Goal: Task Accomplishment & Management: Complete application form

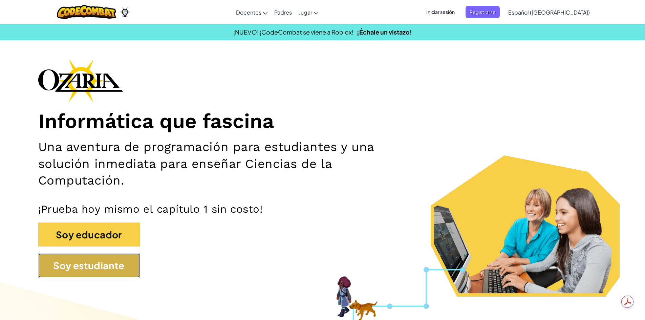
click at [96, 269] on button "Soy estudiante" at bounding box center [89, 265] width 102 height 24
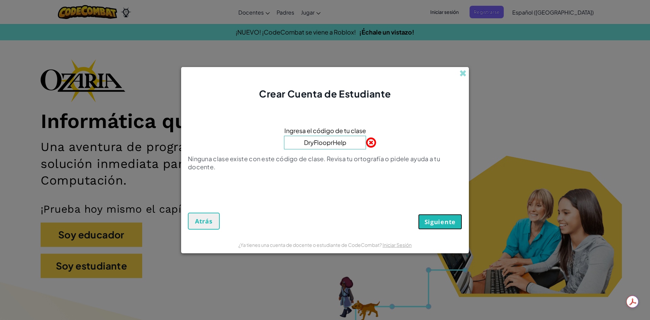
click at [443, 223] on span "Siguiente" at bounding box center [440, 222] width 31 height 8
click at [333, 145] on input "DryFlooprHelp" at bounding box center [325, 143] width 82 height 14
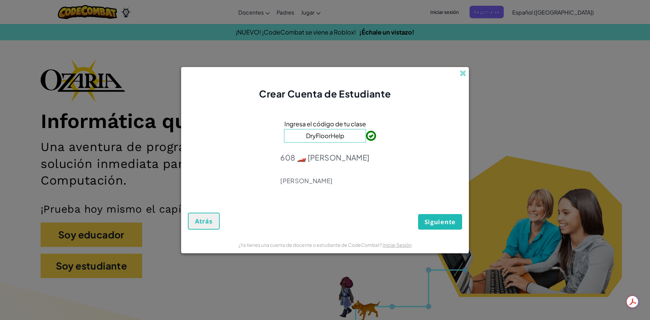
type input "DryFloorHelp"
click at [431, 227] on button "Siguiente" at bounding box center [440, 222] width 44 height 16
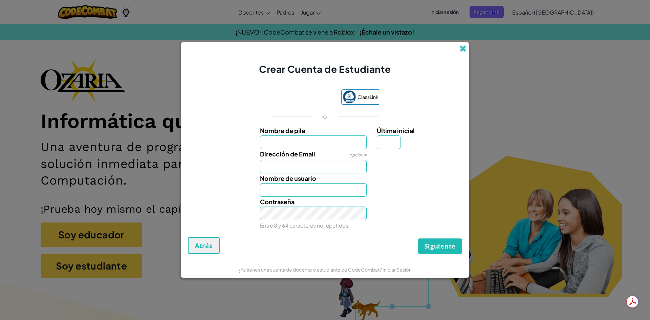
click at [462, 50] on span at bounding box center [463, 48] width 7 height 7
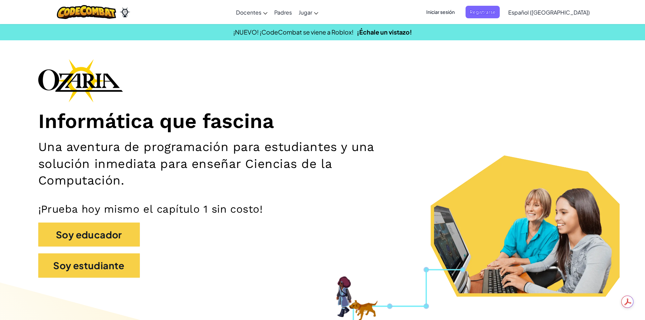
click at [459, 15] on span "Iniciar sesión" at bounding box center [440, 12] width 37 height 13
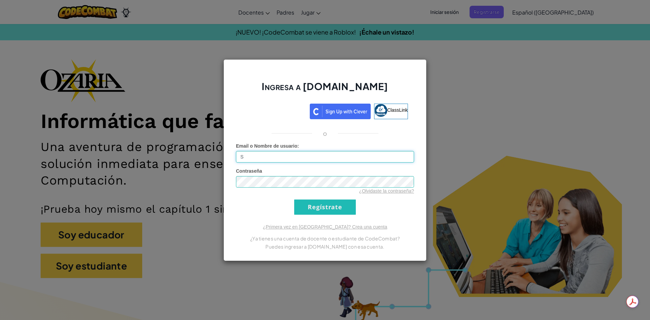
type input "SergioMrtzz"
click at [294, 200] on input "Regístrate" at bounding box center [325, 207] width 62 height 15
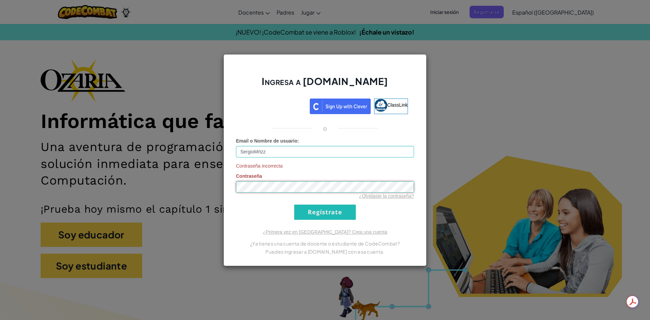
click at [294, 205] on input "Regístrate" at bounding box center [325, 212] width 62 height 15
